Goal: Task Accomplishment & Management: Manage account settings

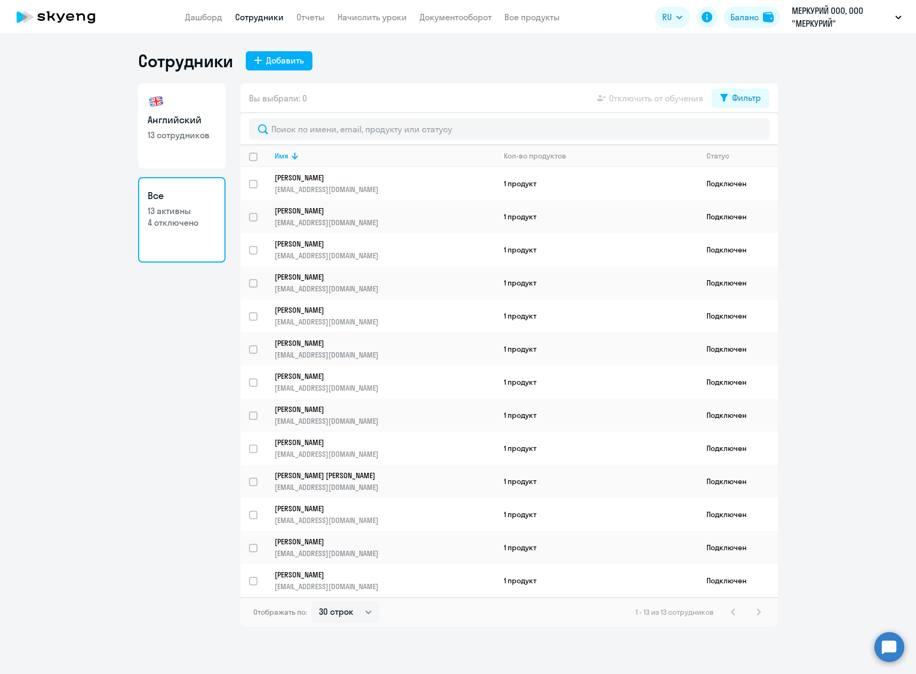
select select "30"
click at [181, 21] on app-header "Дашборд Сотрудники Отчеты Начислить уроки Документооборот Все продукты Дашборд …" at bounding box center [458, 17] width 916 height 34
click at [192, 19] on link "Дашборд" at bounding box center [203, 17] width 37 height 11
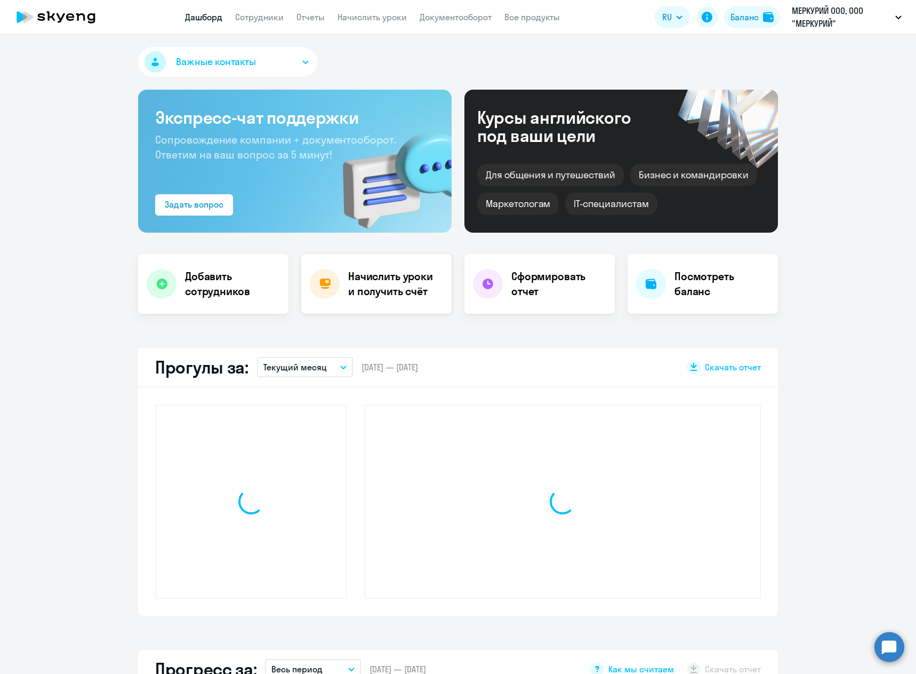
select select "30"
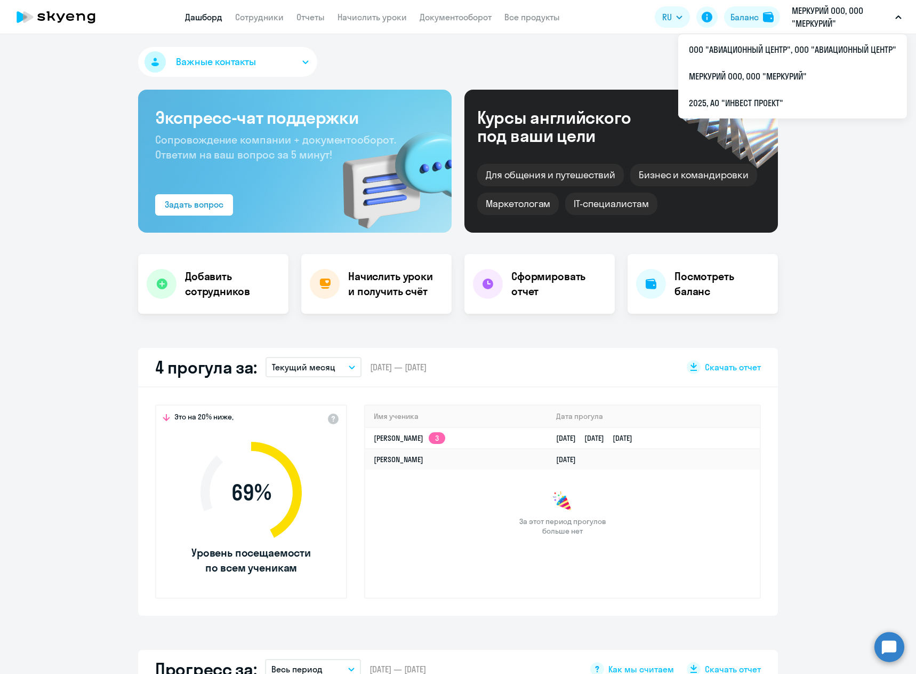
click at [805, 10] on p "МЕРКУРИЙ ООО, ООО "МЕРКУРИЙ"" at bounding box center [841, 17] width 99 height 26
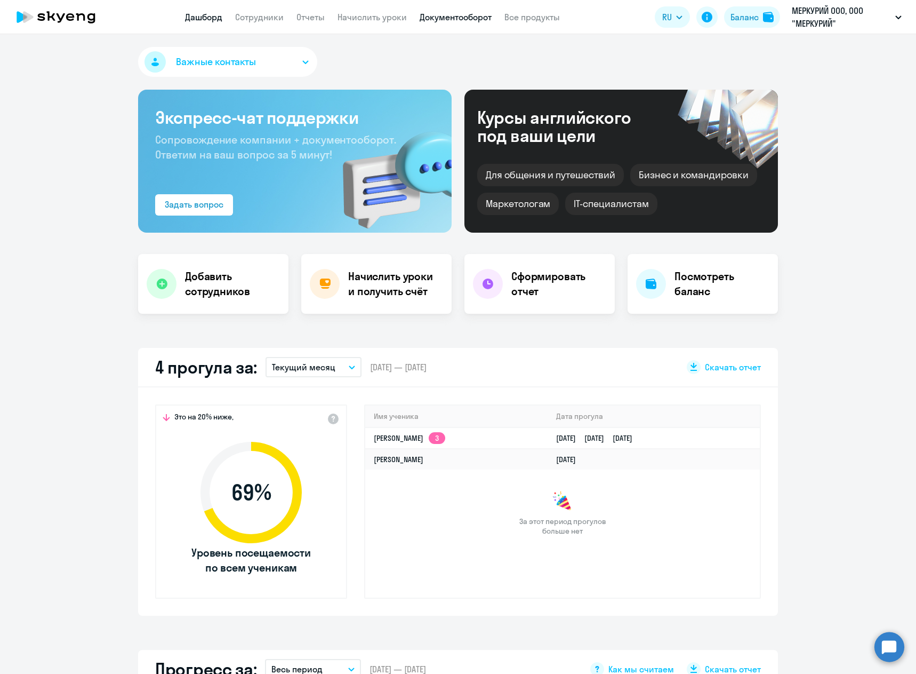
click at [444, 13] on link "Документооборот" at bounding box center [456, 17] width 72 height 11
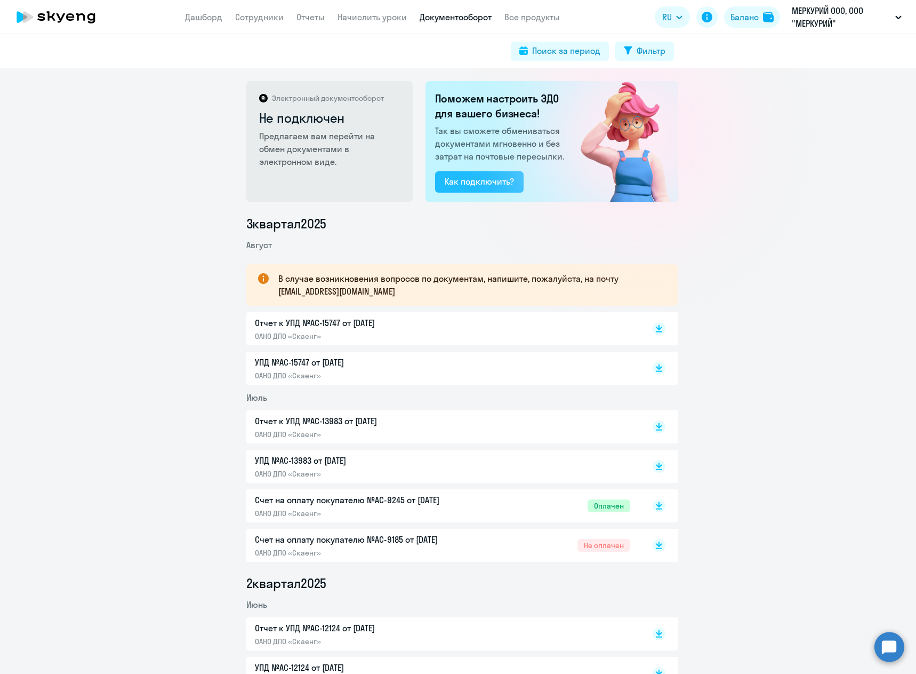
click at [489, 185] on div "Как подключить?" at bounding box center [479, 181] width 69 height 13
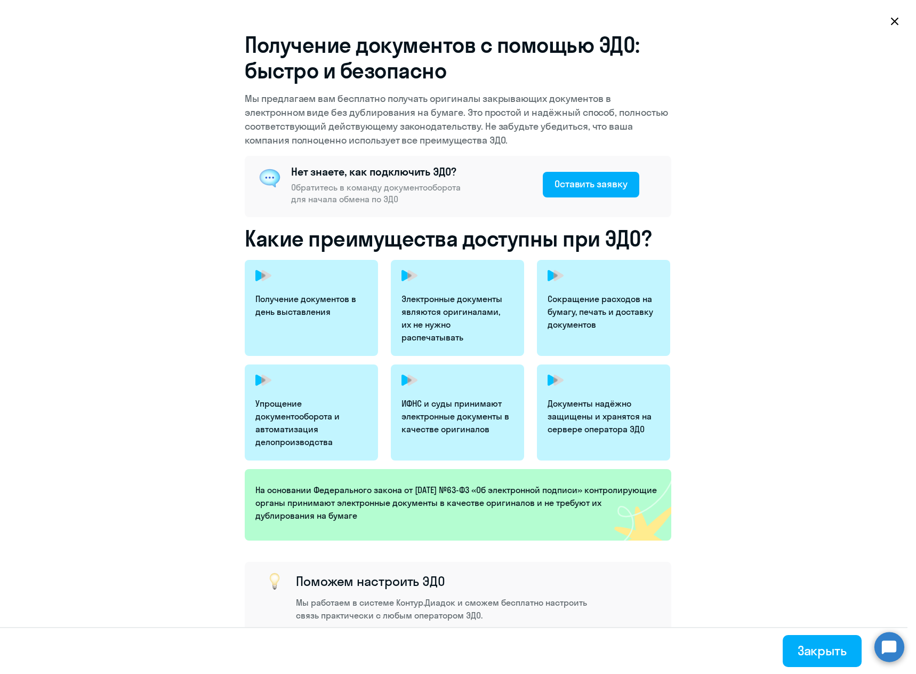
select select "30"
click at [894, 20] on icon at bounding box center [894, 21] width 7 height 7
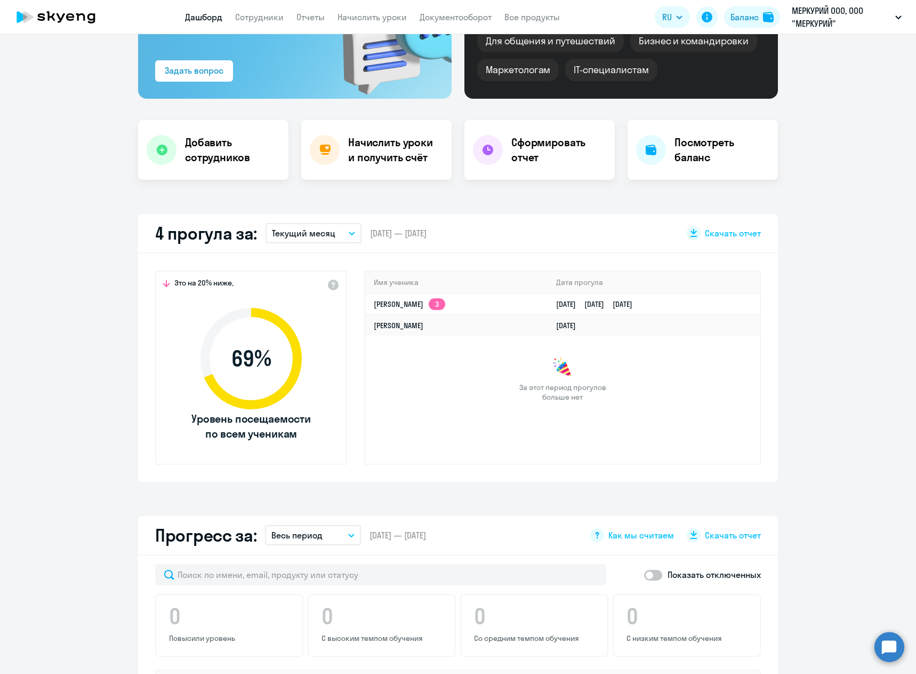
scroll to position [53, 0]
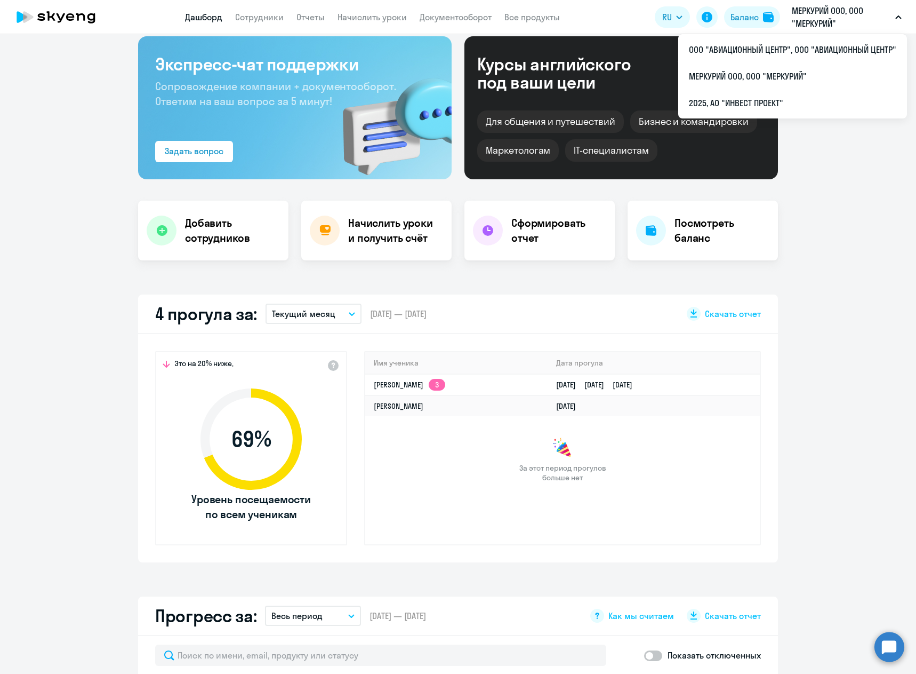
click at [136, 12] on app-header "Дашборд Сотрудники Отчеты Начислить уроки Документооборот Все продукты Дашборд …" at bounding box center [458, 17] width 916 height 34
click at [811, 13] on p "МЕРКУРИЙ ООО, ООО "МЕРКУРИЙ"" at bounding box center [841, 17] width 99 height 26
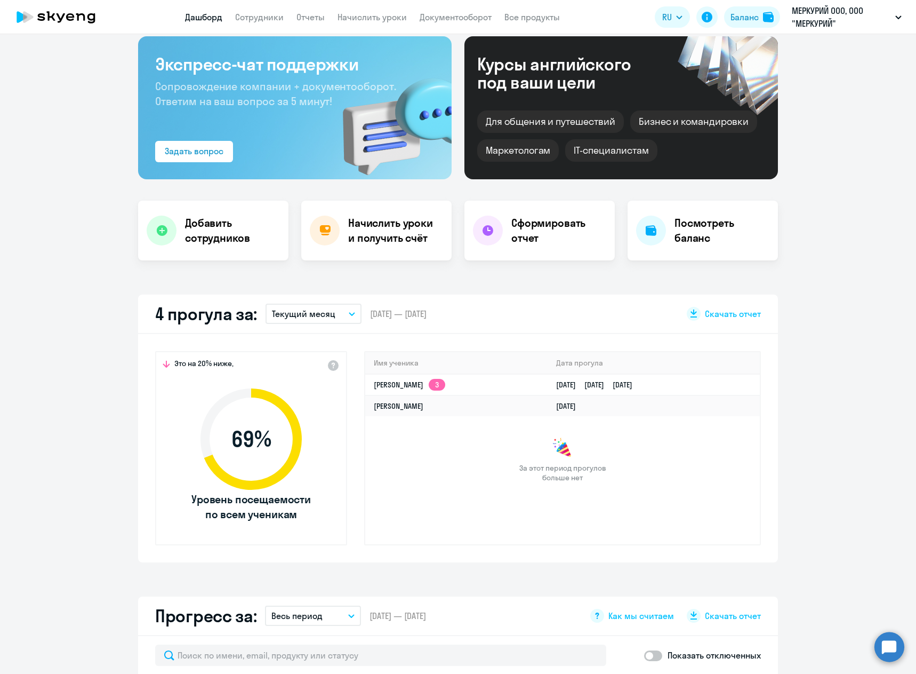
click at [808, 17] on p "МЕРКУРИЙ ООО, ООО "МЕРКУРИЙ"" at bounding box center [841, 17] width 99 height 26
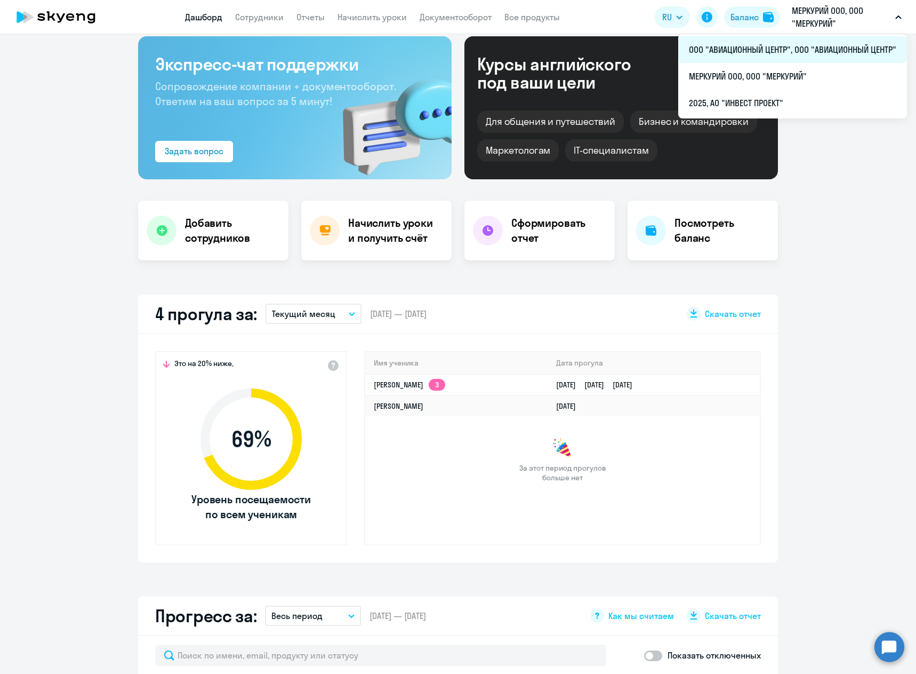
click at [792, 44] on li "ООО "АВИАЦИОННЫЙ ЦЕНТР", ООО "АВИАЦИОННЫЙ ЦЕНТР"" at bounding box center [793, 49] width 229 height 27
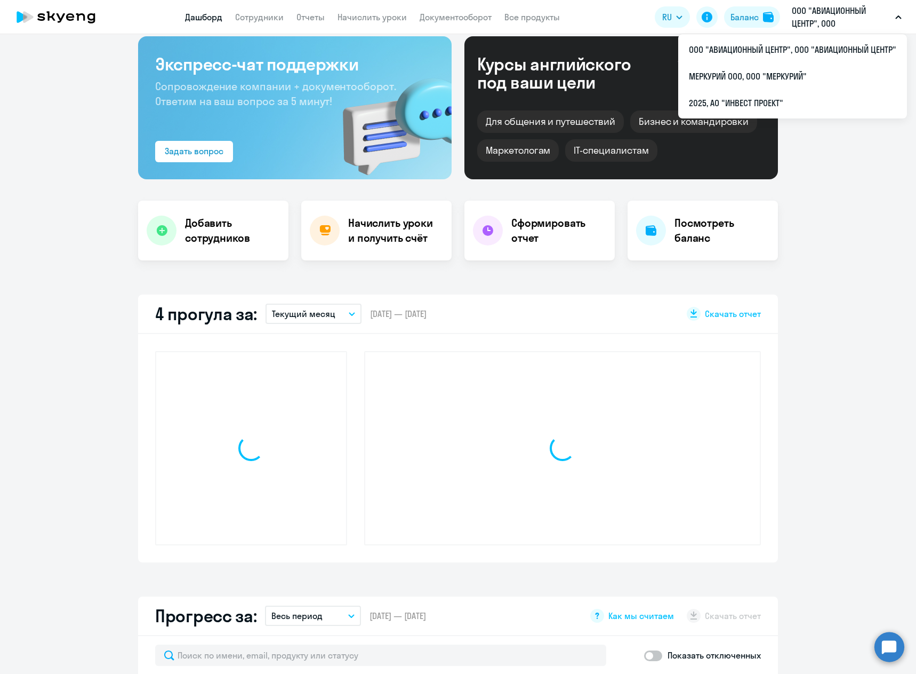
click at [837, 19] on p "ООО "АВИАЦИОННЫЙ ЦЕНТР", ООО "АВИАЦИОННЫЙ ЦЕНТР"" at bounding box center [841, 17] width 99 height 26
select select "30"
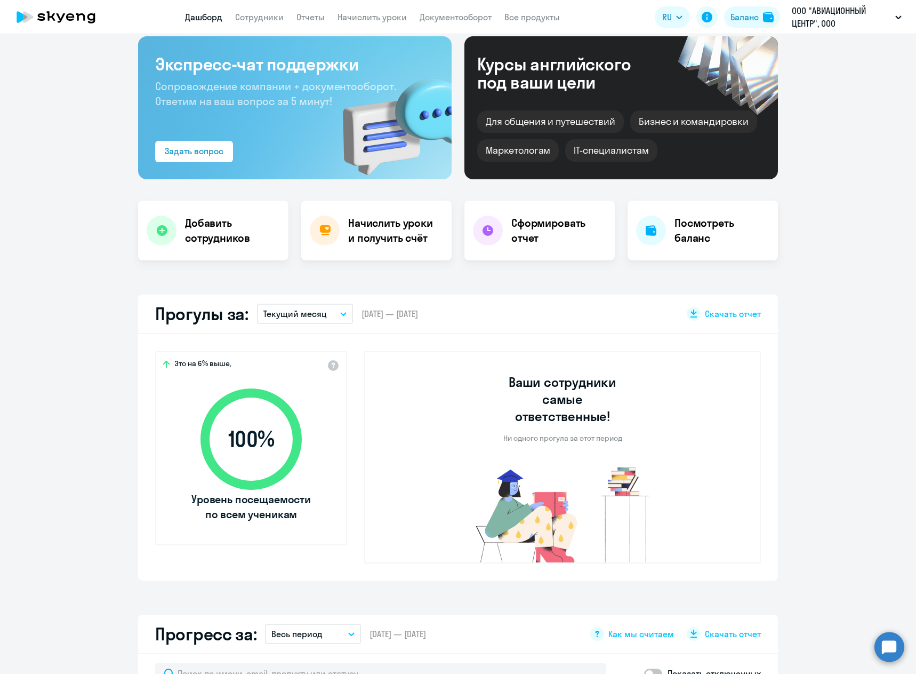
click at [837, 19] on p "ООО "АВИАЦИОННЫЙ ЦЕНТР", ООО "АВИАЦИОННЫЙ ЦЕНТР"" at bounding box center [841, 17] width 99 height 26
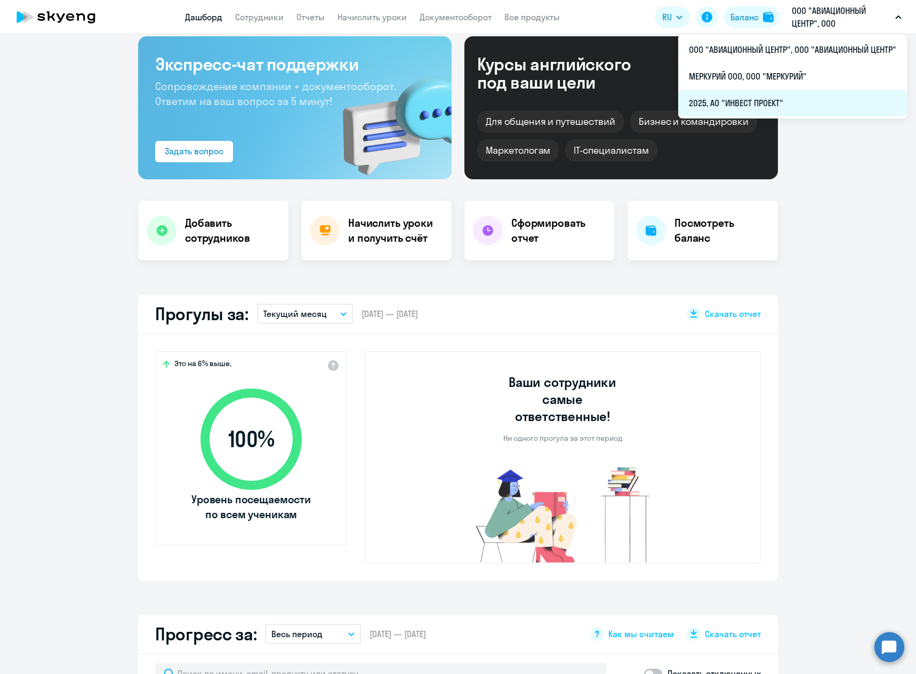
click at [792, 98] on li "2025, АО "ИНВЕСТ ПРОЕКТ"" at bounding box center [793, 103] width 229 height 27
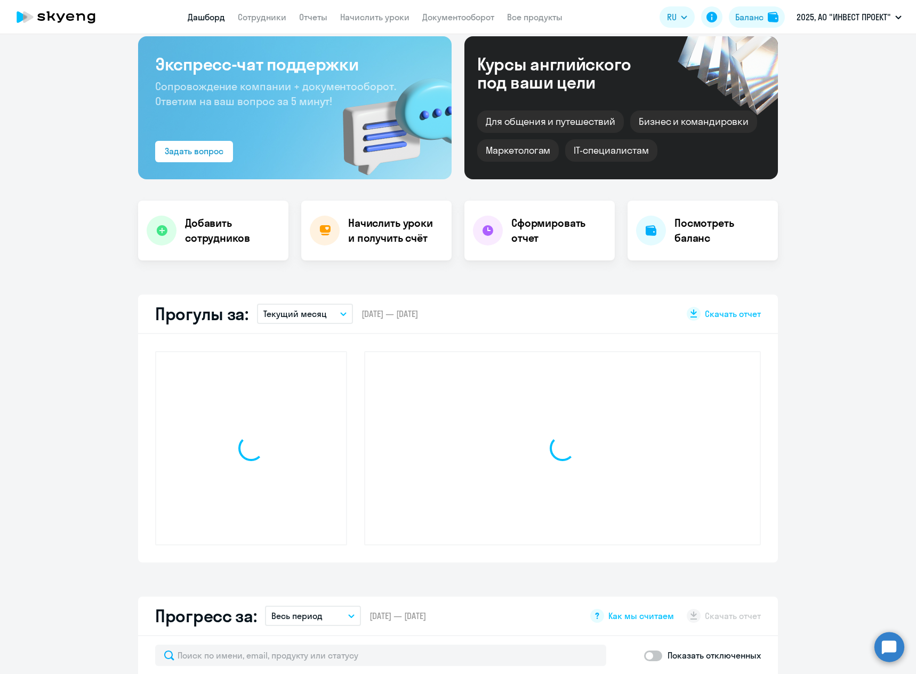
select select "30"
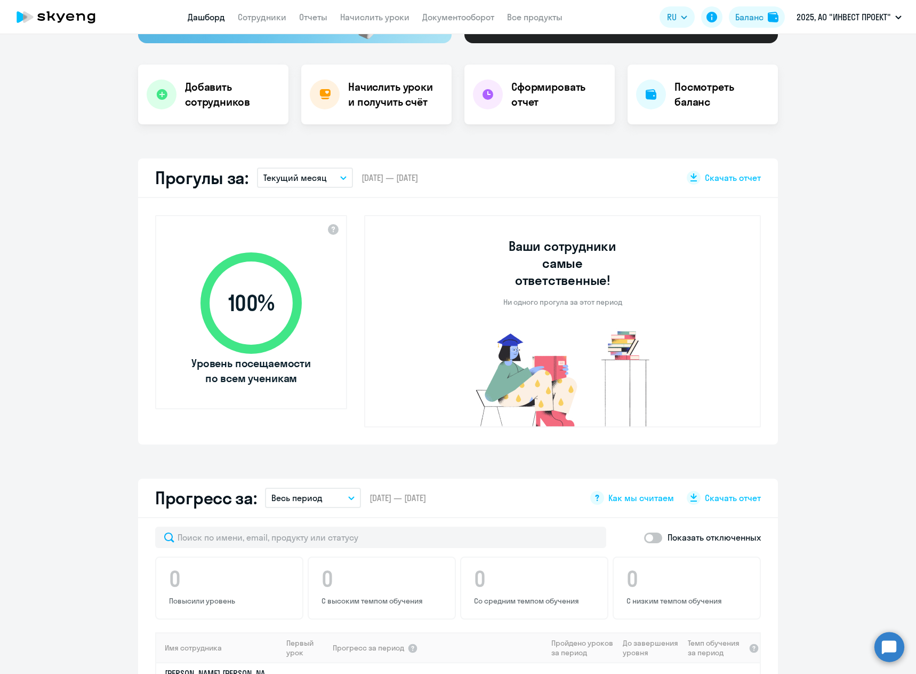
scroll to position [53, 0]
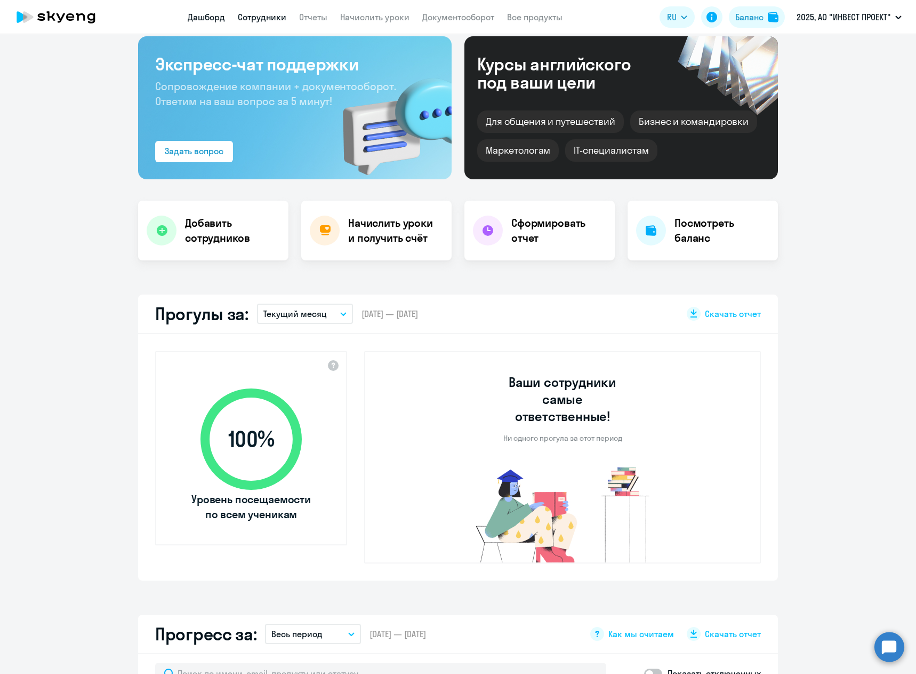
click at [258, 15] on link "Сотрудники" at bounding box center [262, 17] width 49 height 11
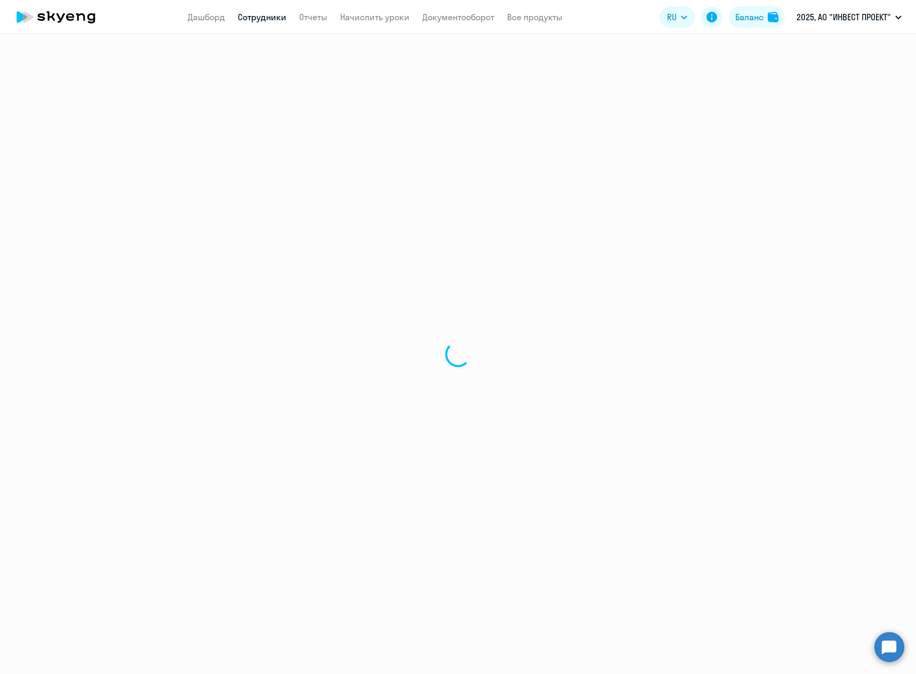
select select "30"
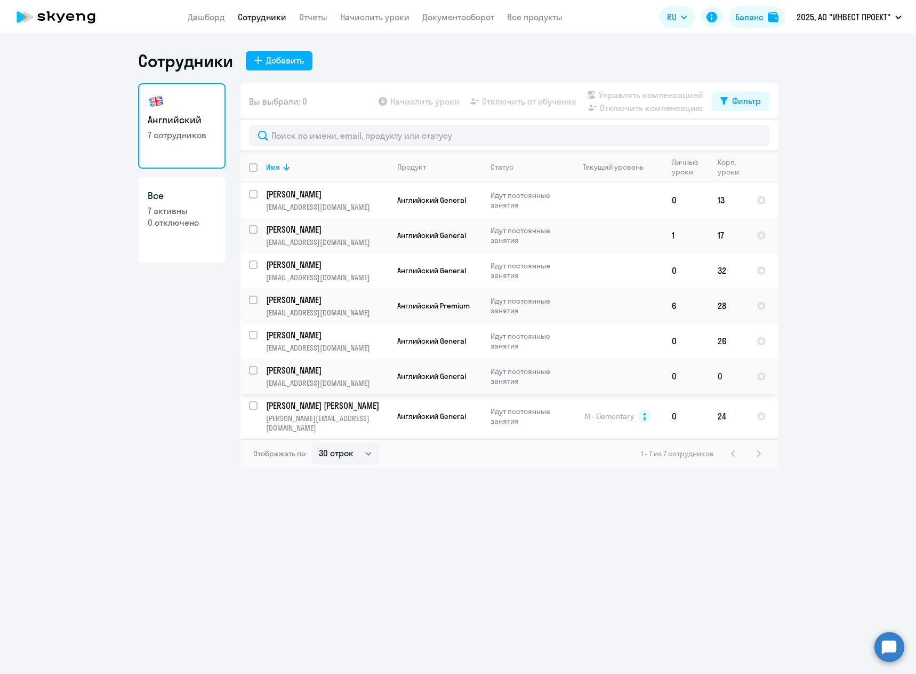
click at [355, 378] on td "[PERSON_NAME] [PERSON_NAME][EMAIL_ADDRESS][DOMAIN_NAME]" at bounding box center [323, 375] width 131 height 35
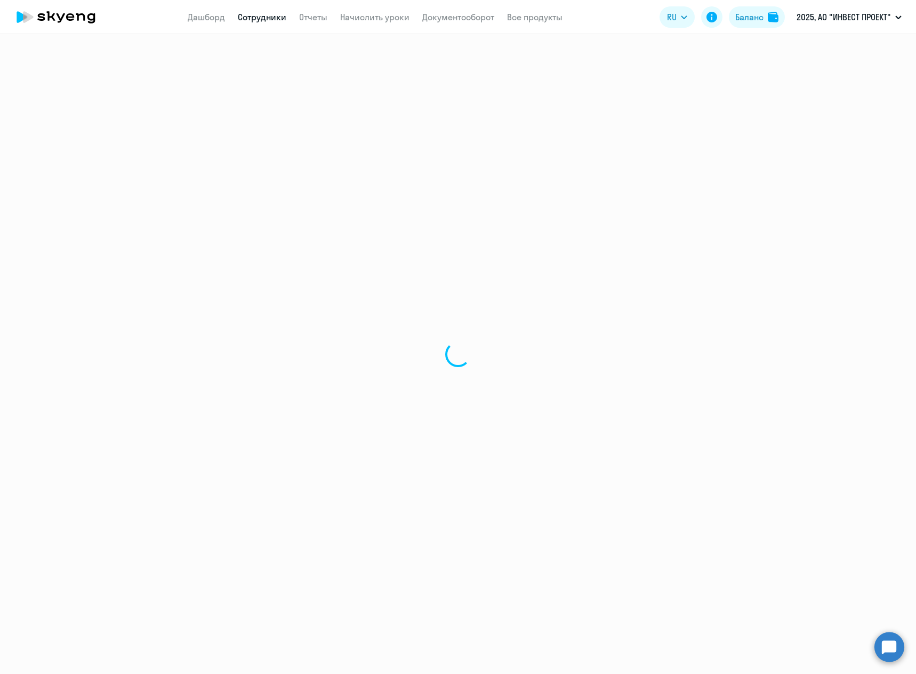
select select "english"
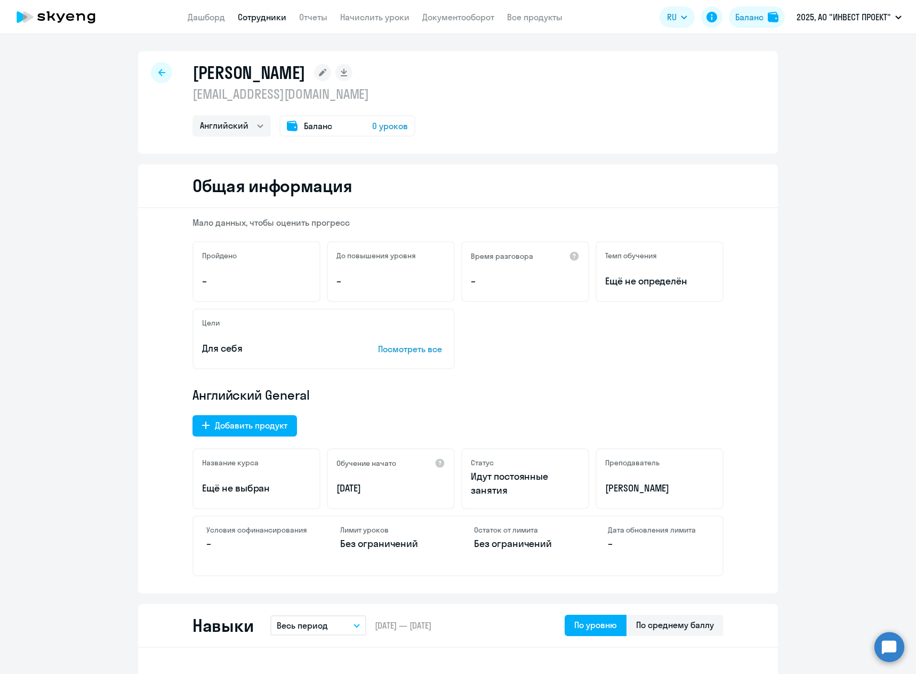
click at [310, 126] on span "Баланс" at bounding box center [318, 125] width 28 height 13
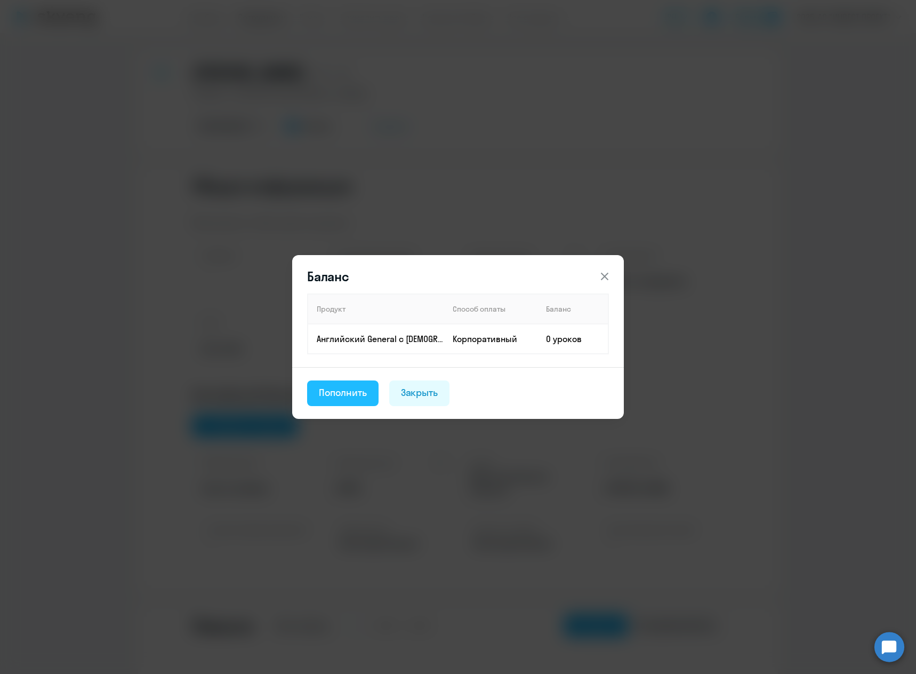
click at [337, 389] on div "Пополнить" at bounding box center [343, 393] width 48 height 14
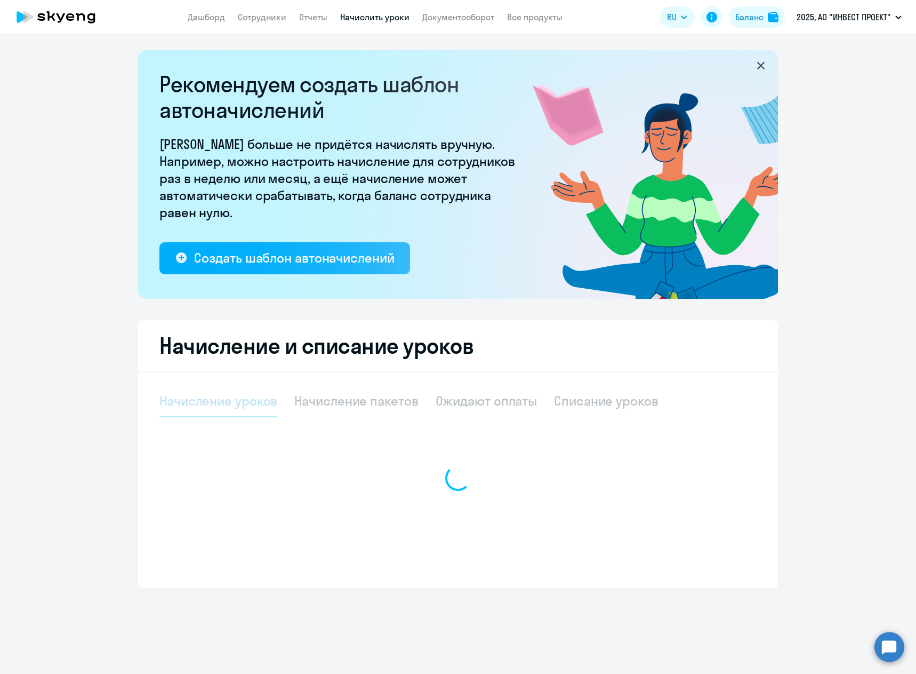
select select "10"
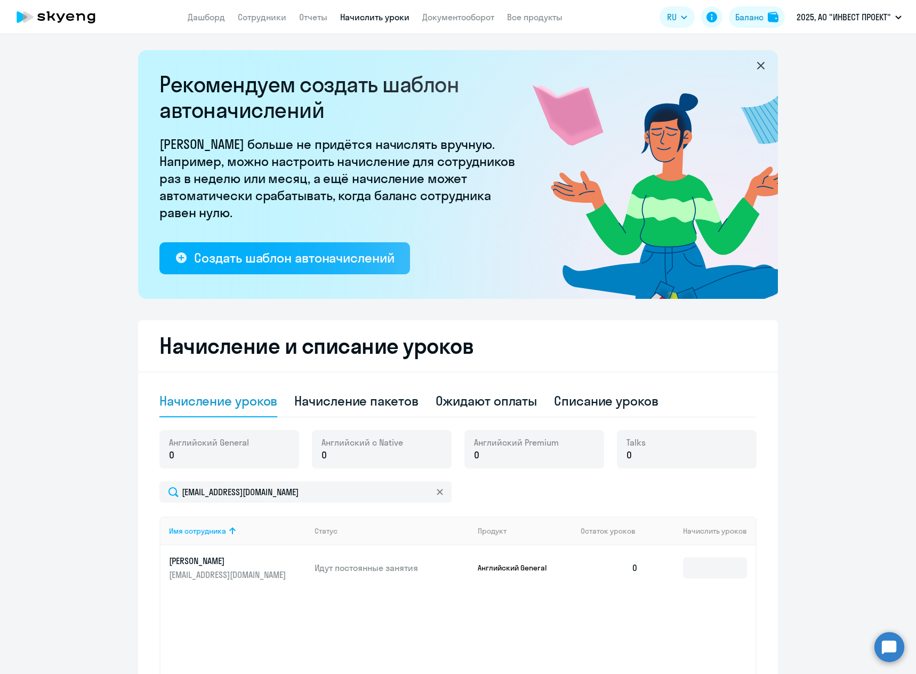
click at [759, 63] on icon at bounding box center [761, 65] width 13 height 13
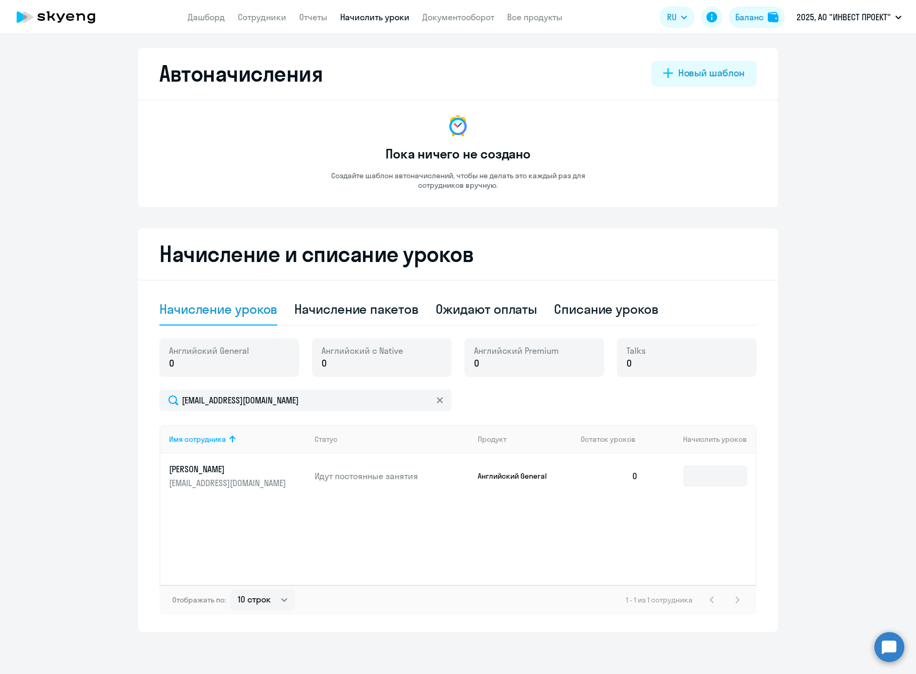
scroll to position [3, 0]
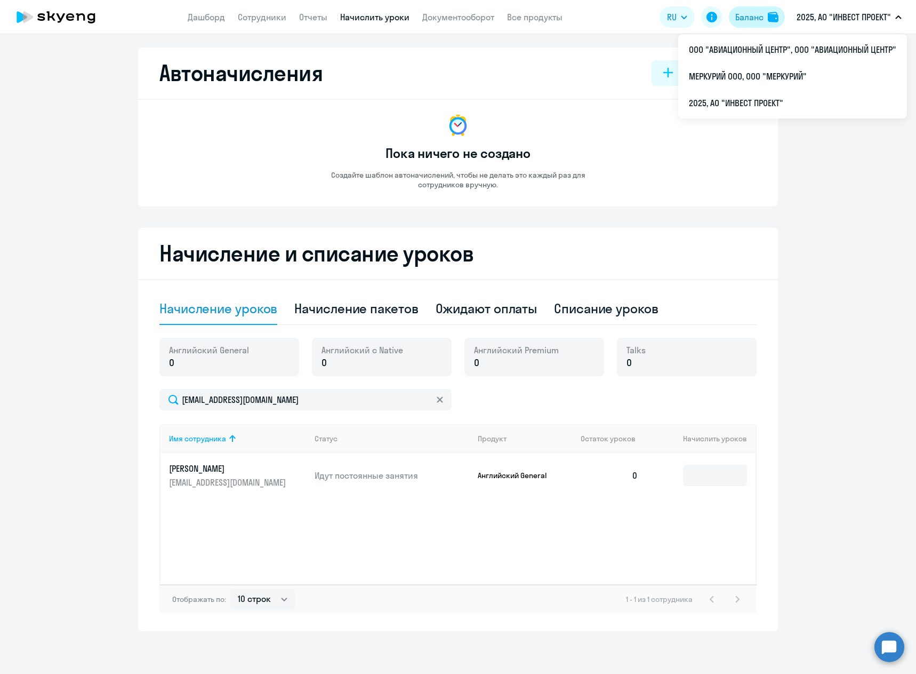
click at [745, 17] on div "Баланс" at bounding box center [750, 17] width 28 height 13
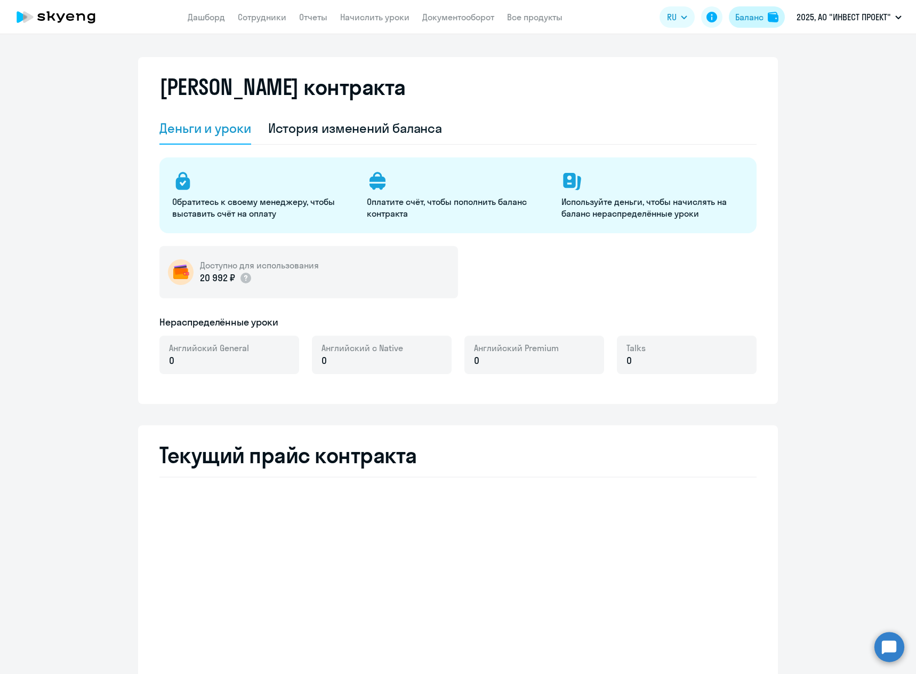
select select "english_adult_not_native_speaker"
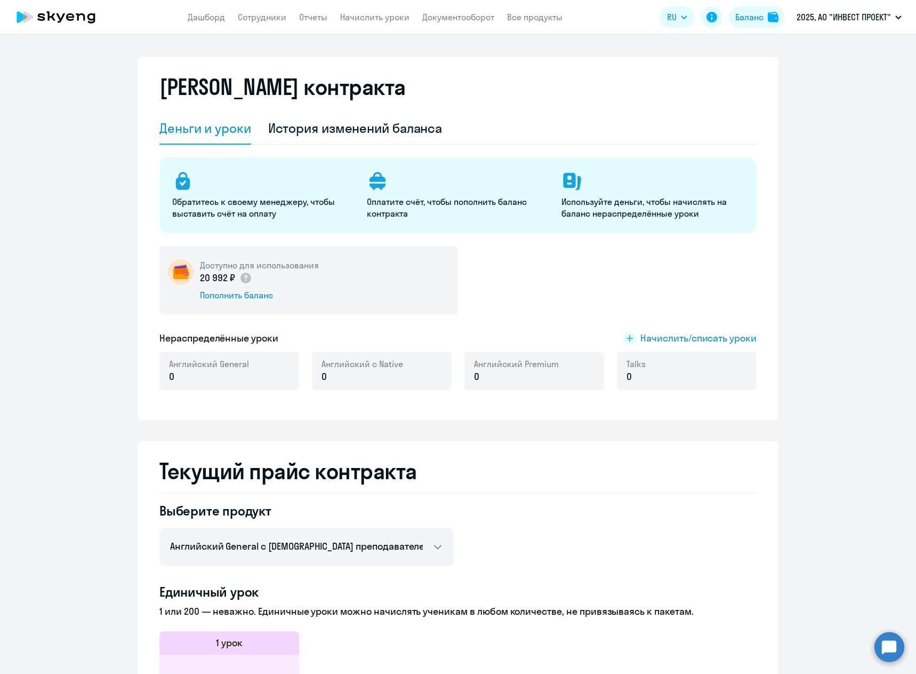
drag, startPoint x: 196, startPoint y: 277, endPoint x: 232, endPoint y: 272, distance: 36.1
click at [232, 272] on p "20 992 ₽" at bounding box center [226, 278] width 52 height 14
copy p "20 992 ₽"
click at [366, 20] on link "Начислить уроки" at bounding box center [374, 17] width 69 height 11
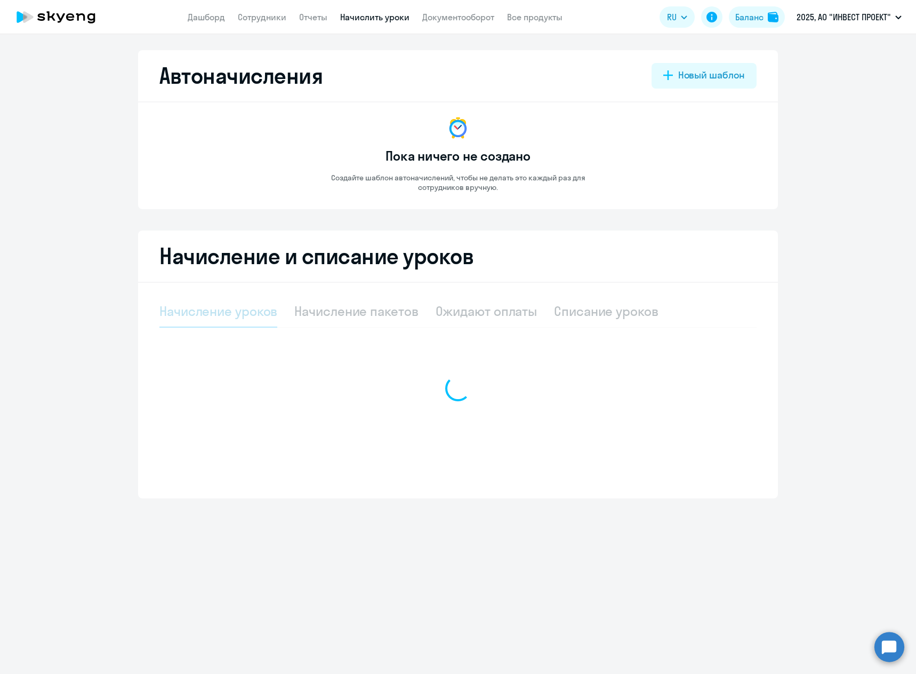
select select "10"
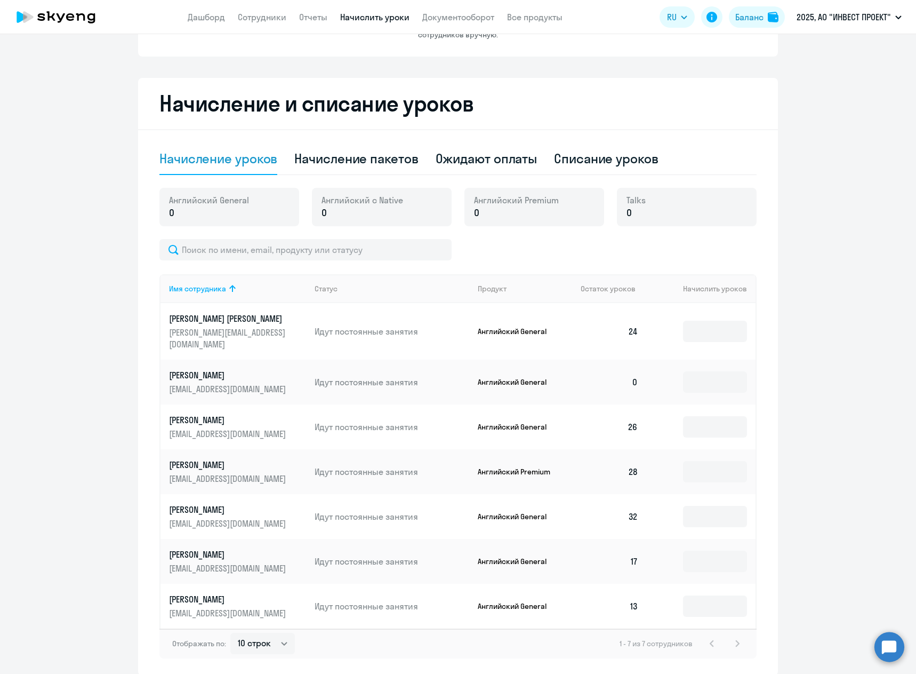
scroll to position [160, 0]
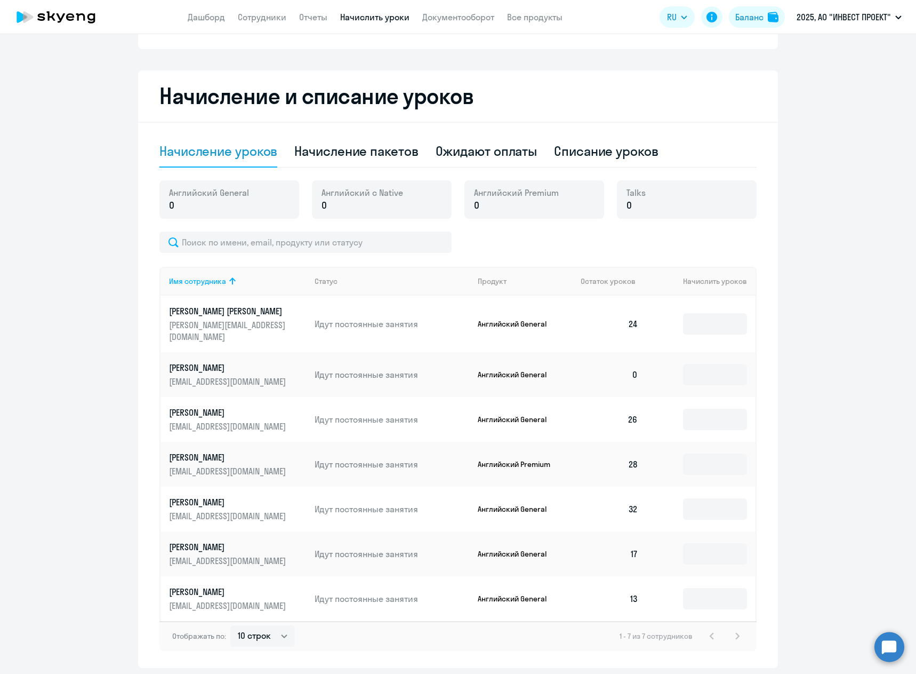
click at [732, 629] on div "1 - 7 из 7 сотрудников" at bounding box center [682, 635] width 124 height 13
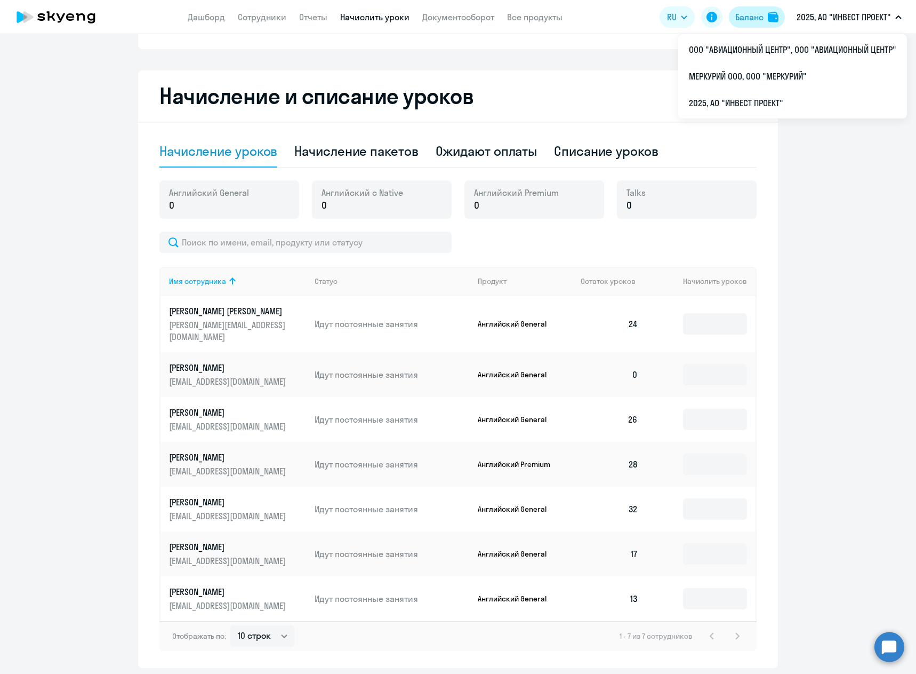
click at [769, 15] on img at bounding box center [773, 17] width 11 height 11
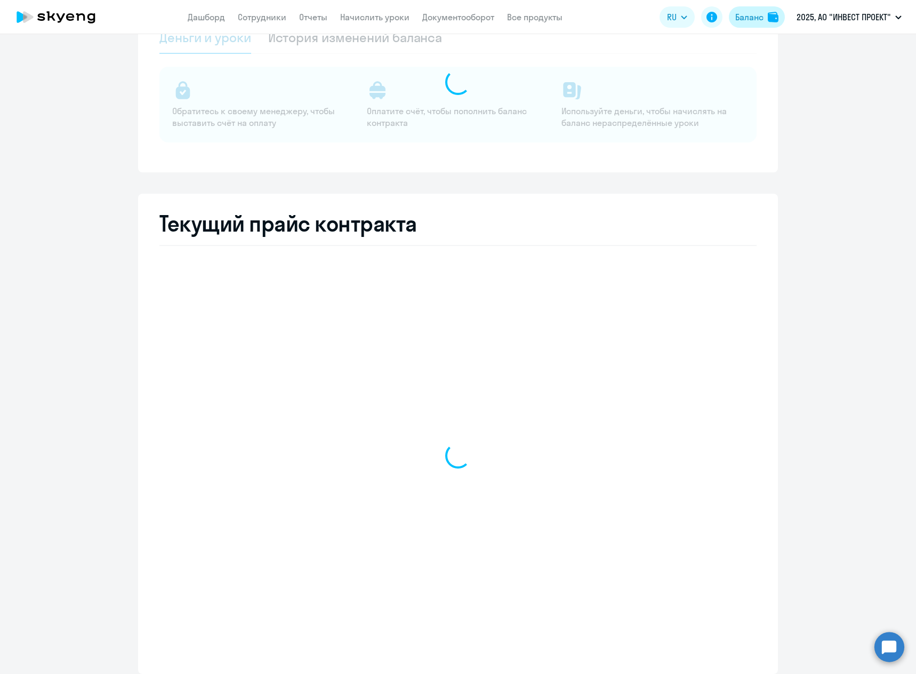
select select "english_adult_not_native_speaker"
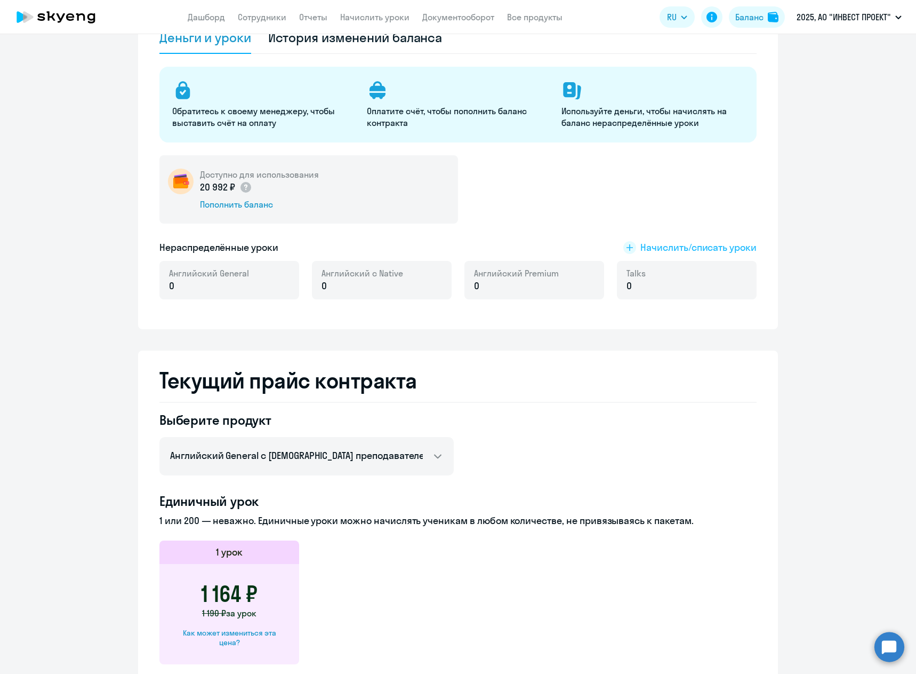
click at [733, 253] on span "Начислить/списать уроки" at bounding box center [699, 248] width 116 height 14
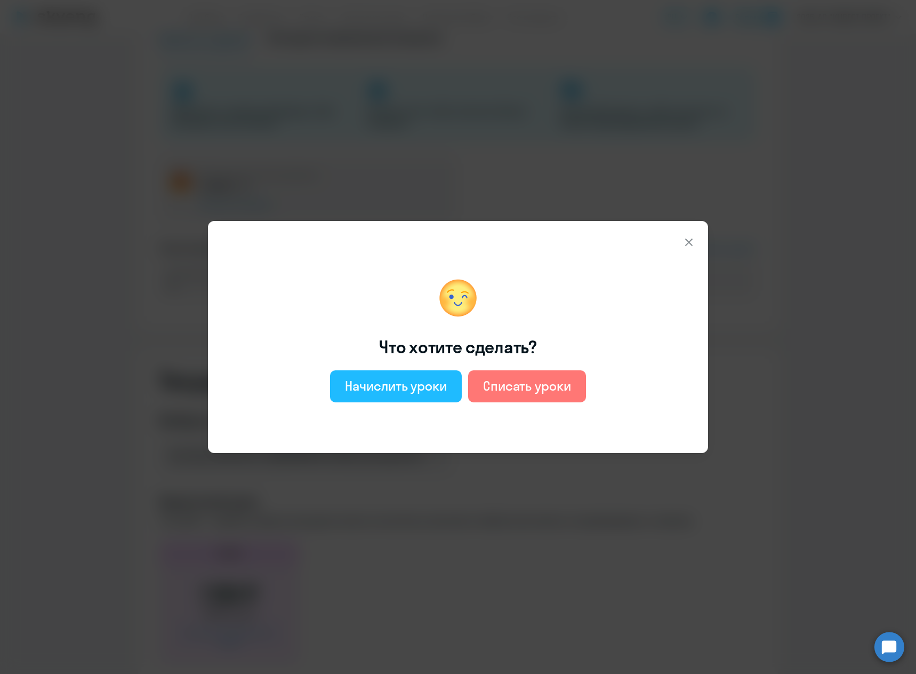
click at [444, 390] on div "Начислить уроки" at bounding box center [396, 385] width 102 height 17
select select "english_adult_not_native_speaker"
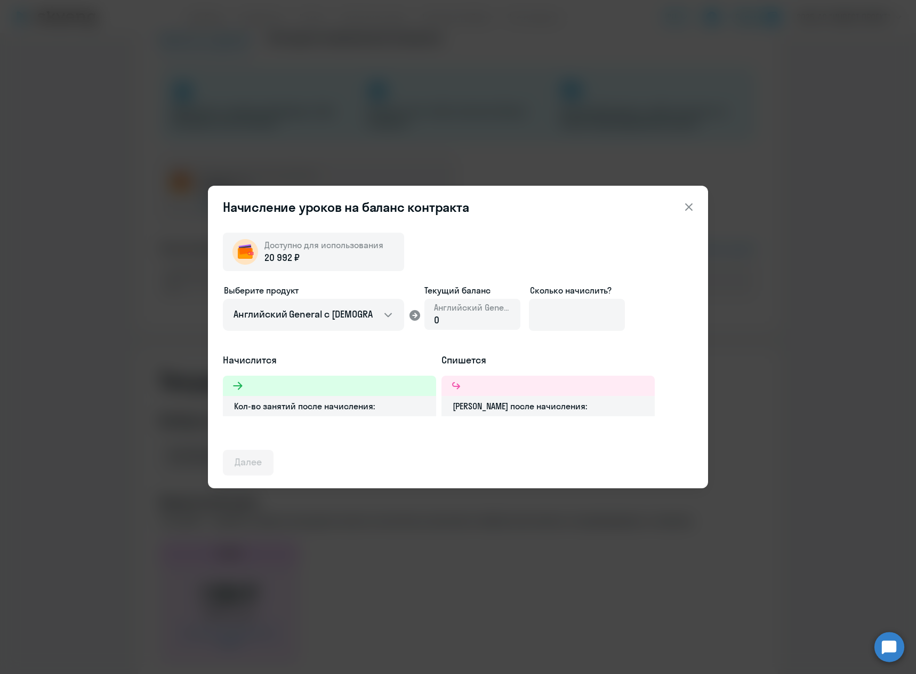
click at [448, 321] on div "0" at bounding box center [472, 320] width 77 height 14
click at [567, 312] on input at bounding box center [577, 315] width 96 height 32
type input "5"
type input "18"
click at [689, 205] on icon at bounding box center [689, 207] width 13 height 13
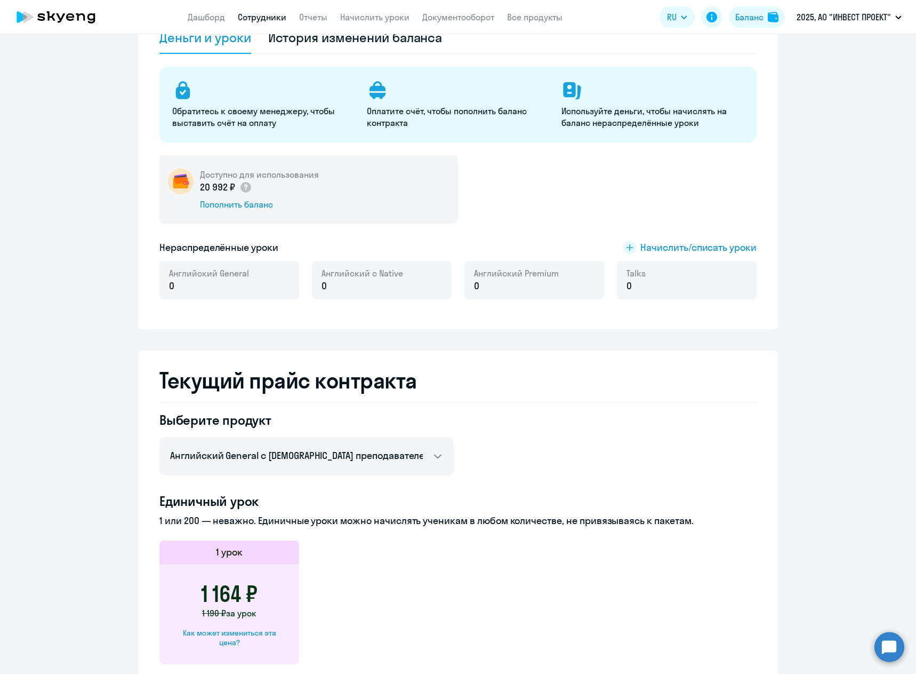
click at [269, 20] on link "Сотрудники" at bounding box center [262, 17] width 49 height 11
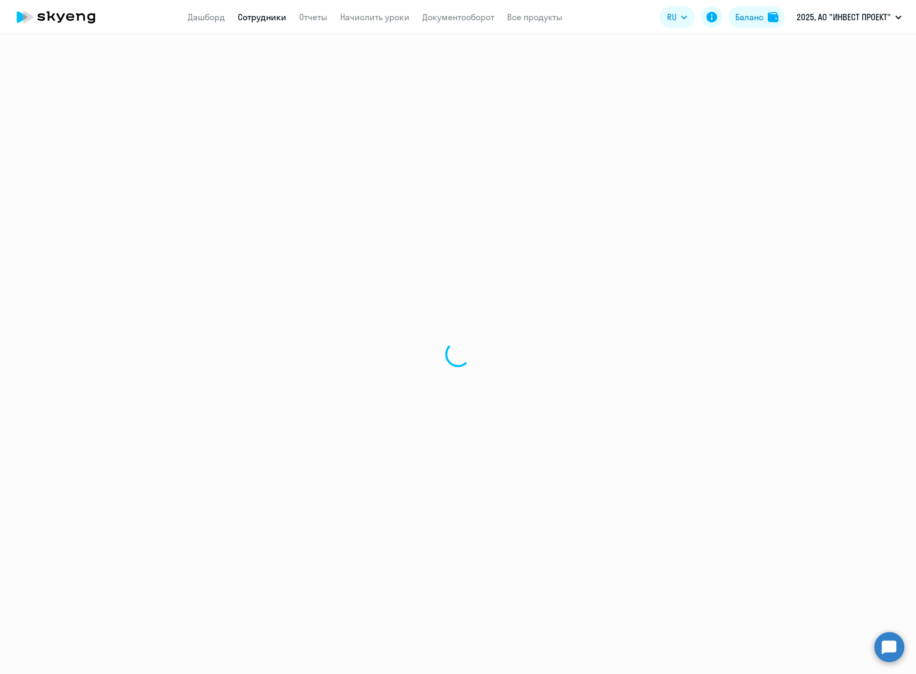
select select "30"
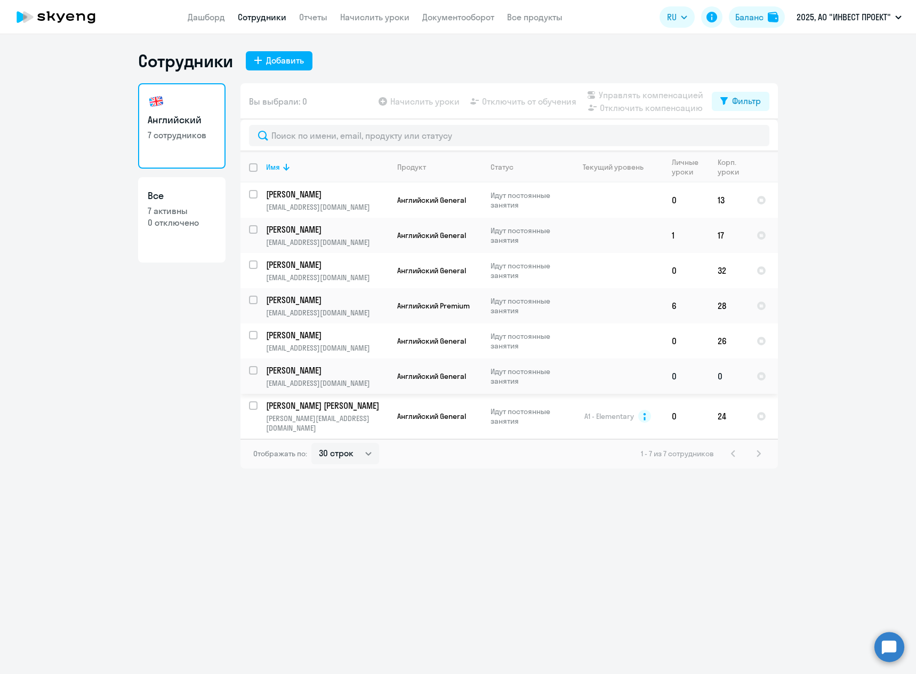
click at [354, 381] on p "[EMAIL_ADDRESS][DOMAIN_NAME]" at bounding box center [327, 383] width 122 height 10
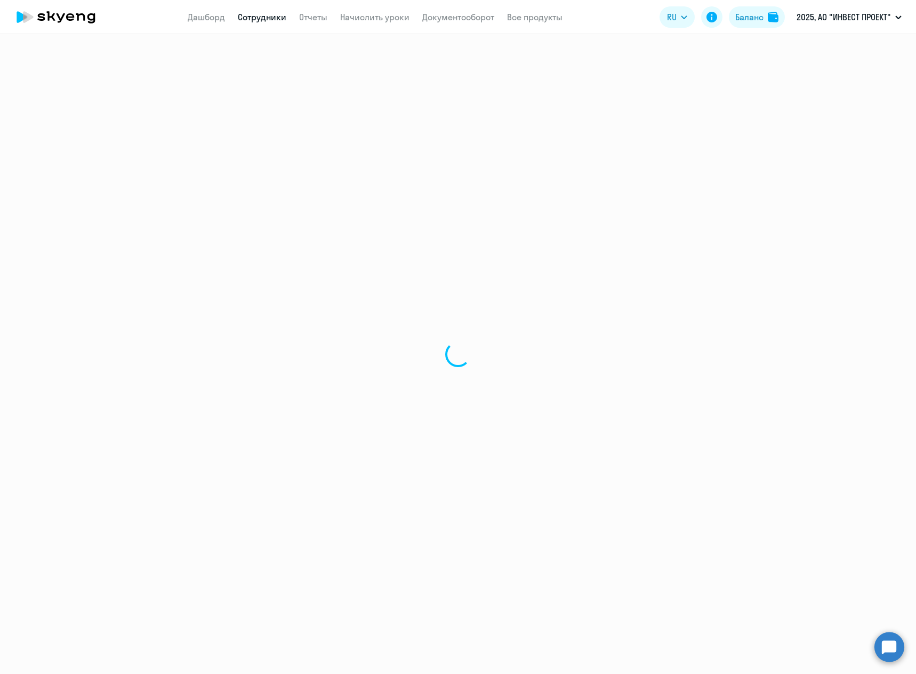
select select "english"
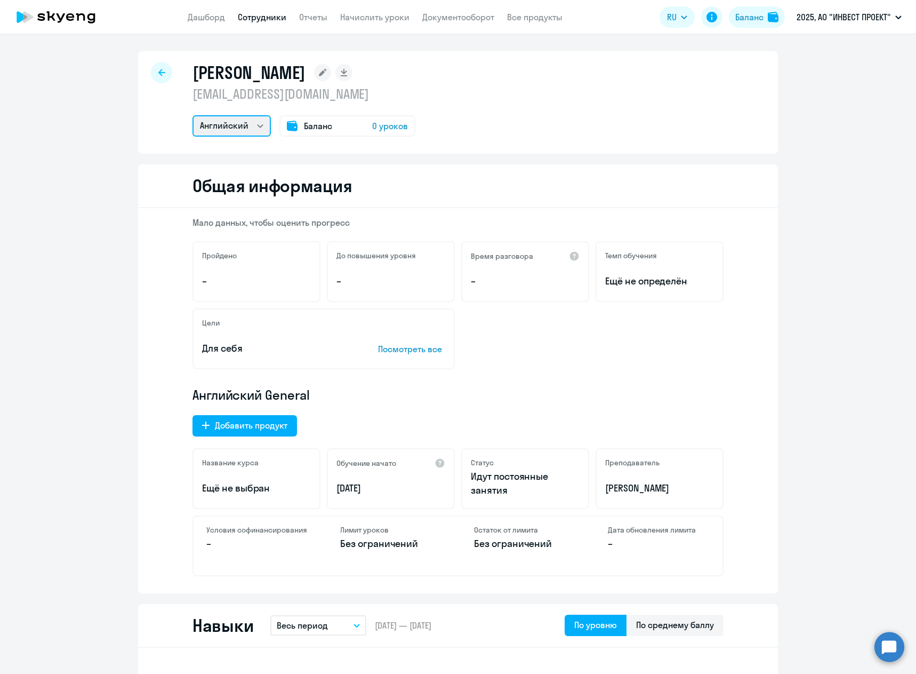
click at [253, 125] on select "Английский" at bounding box center [232, 125] width 78 height 21
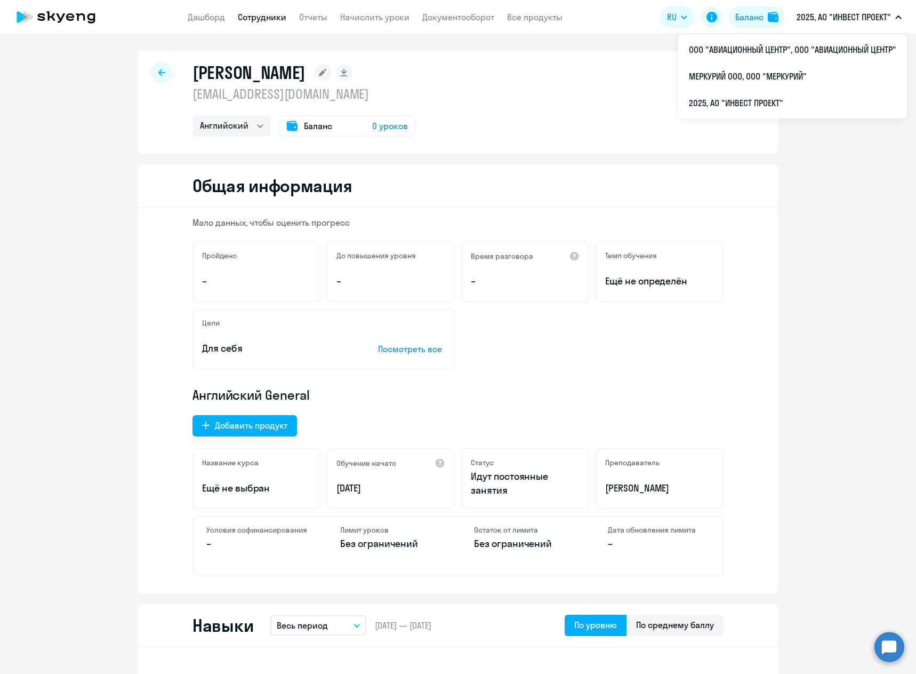
drag, startPoint x: 342, startPoint y: 411, endPoint x: 332, endPoint y: 384, distance: 28.3
click at [342, 411] on div "Английский General Добавить продукт Название курса Ещё не выбран Обучение начат…" at bounding box center [458, 481] width 531 height 190
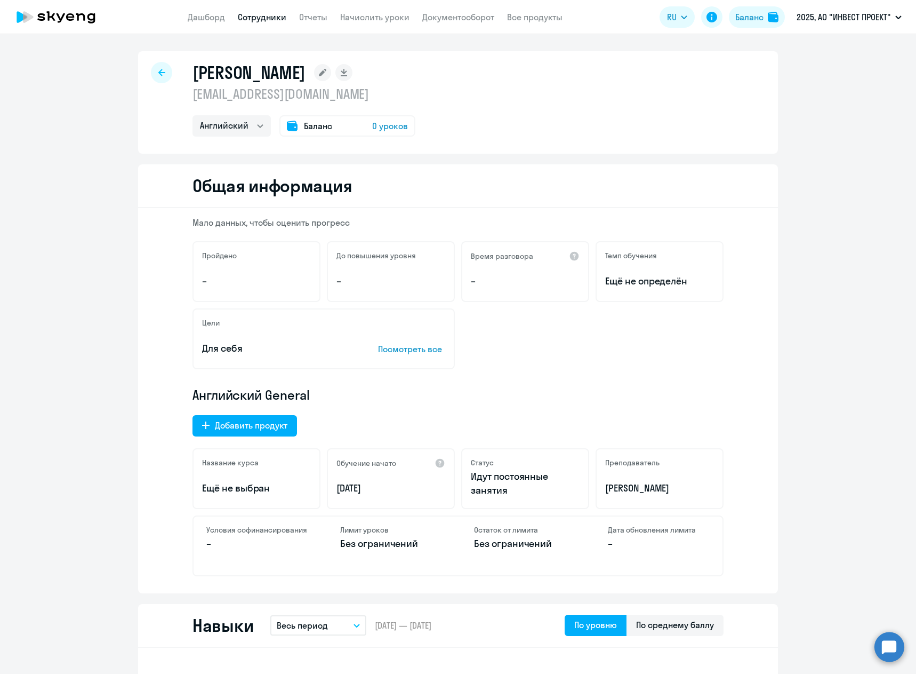
click at [163, 67] on div at bounding box center [161, 72] width 21 height 21
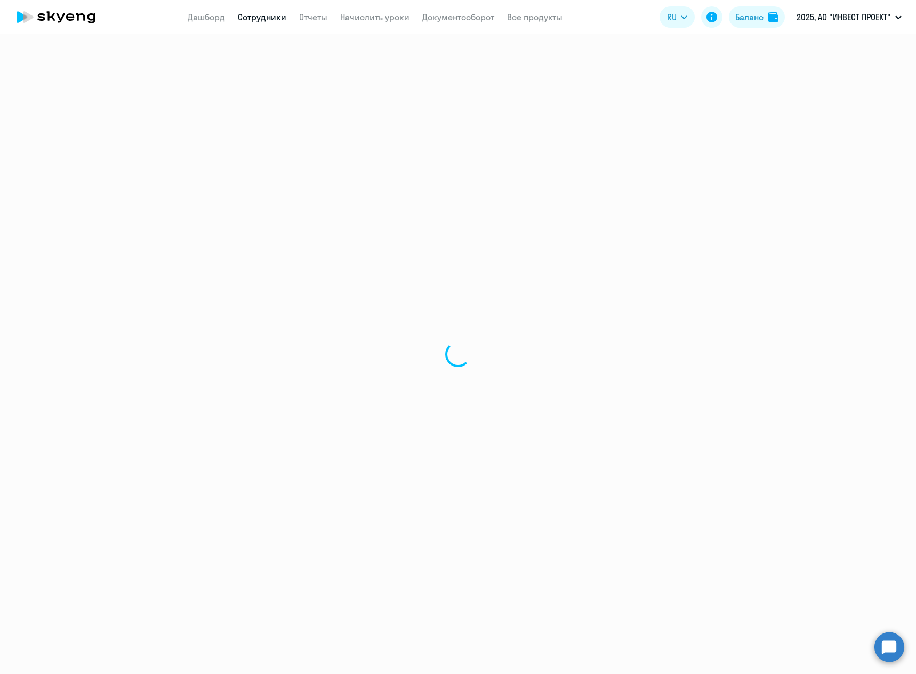
select select "30"
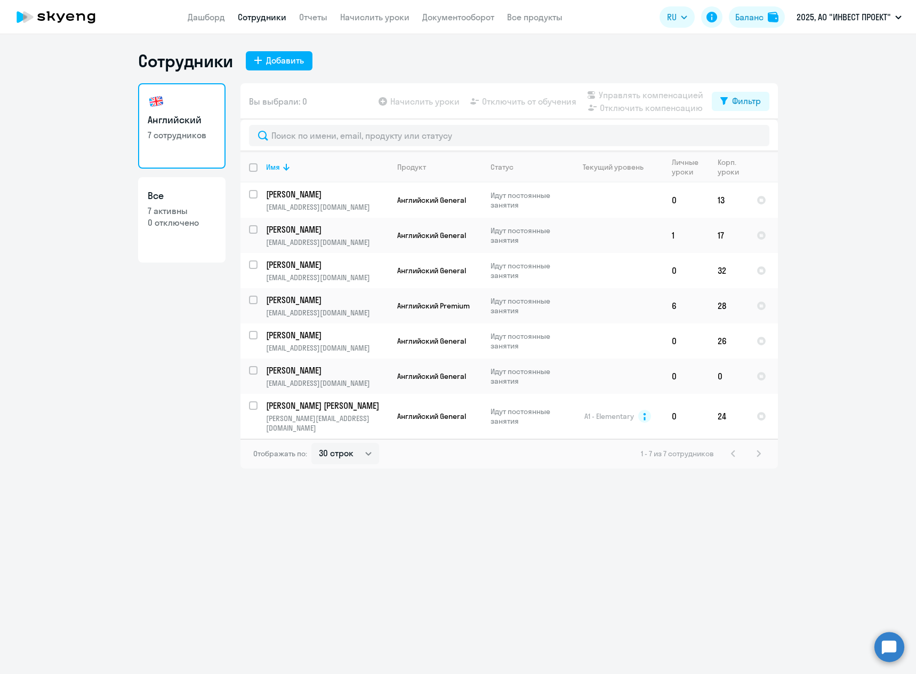
click at [813, 203] on ng-component "Сотрудники Добавить Английский 7 сотрудников Все 7 активны 0 отключено Вы выбра…" at bounding box center [458, 259] width 916 height 418
